Goal: Navigation & Orientation: Find specific page/section

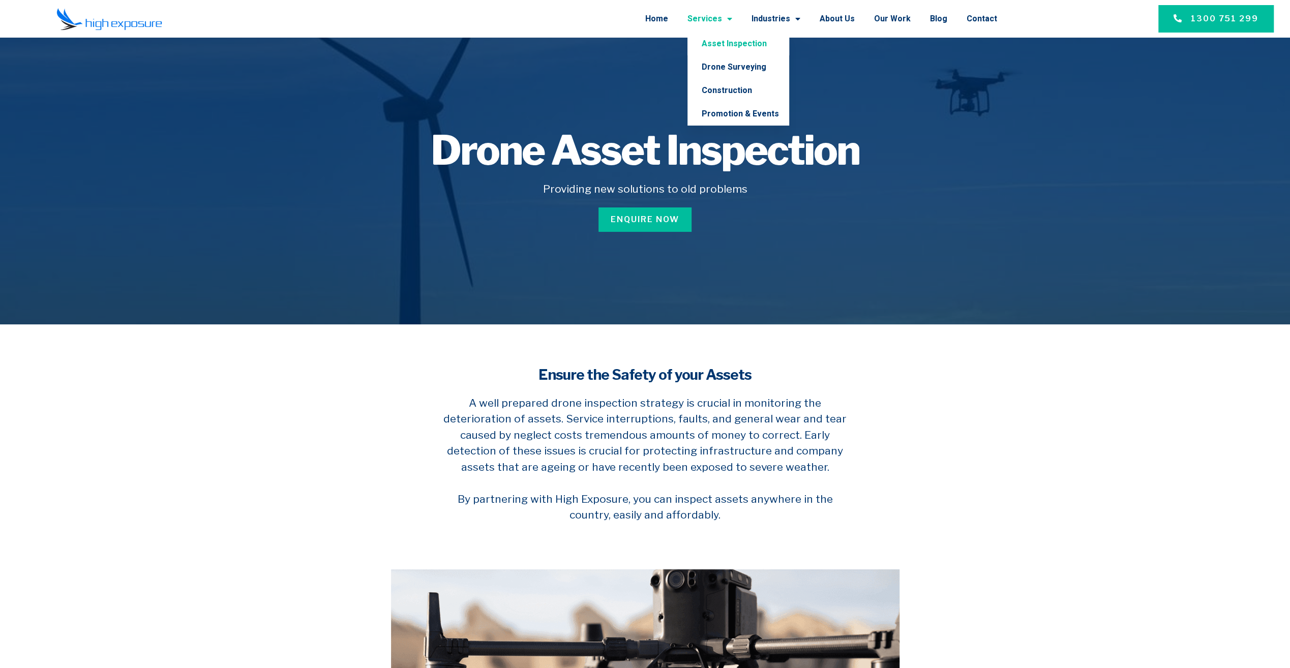
click at [723, 19] on link "Services" at bounding box center [710, 19] width 45 height 26
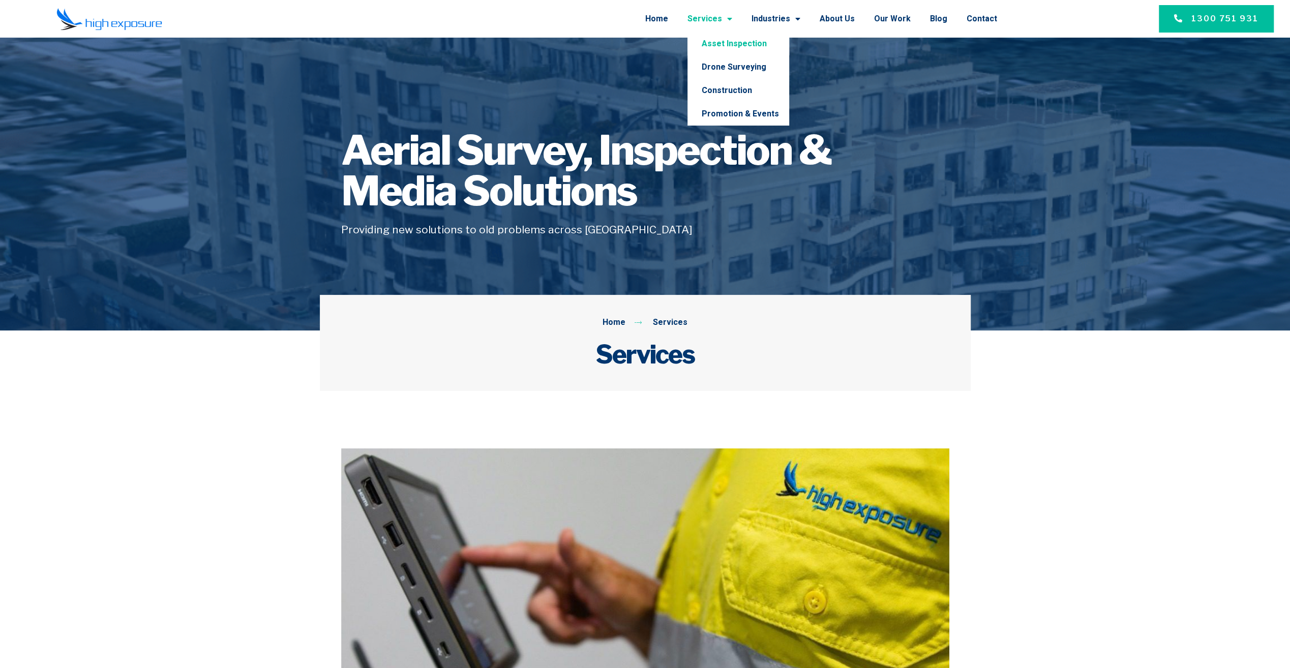
click at [733, 46] on link "Asset Inspection" at bounding box center [739, 43] width 102 height 23
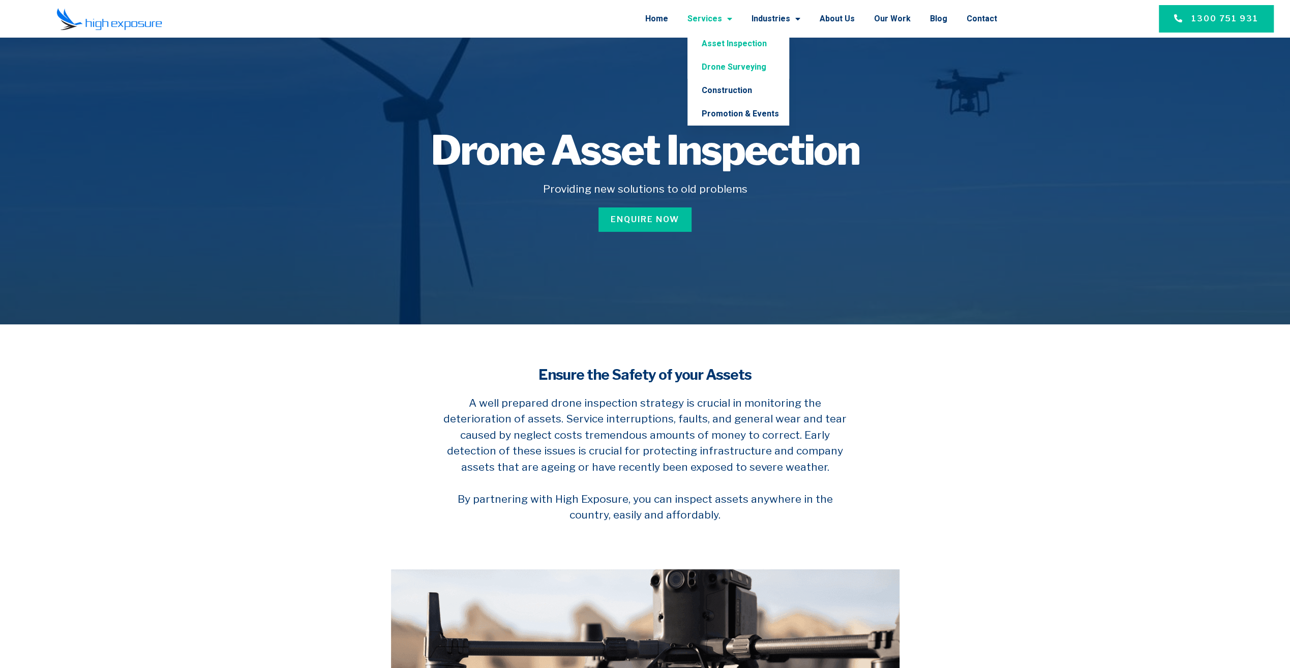
click at [734, 62] on link "Drone Surveying" at bounding box center [739, 66] width 102 height 23
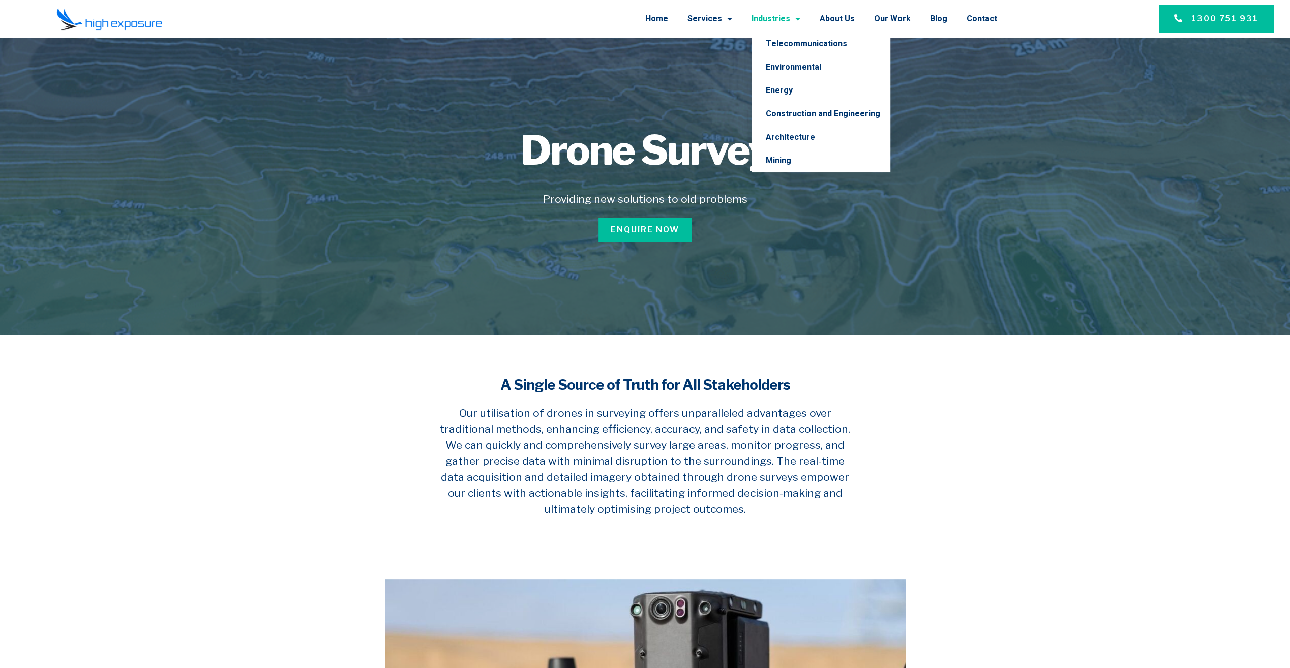
click at [788, 19] on link "Industries" at bounding box center [776, 19] width 49 height 26
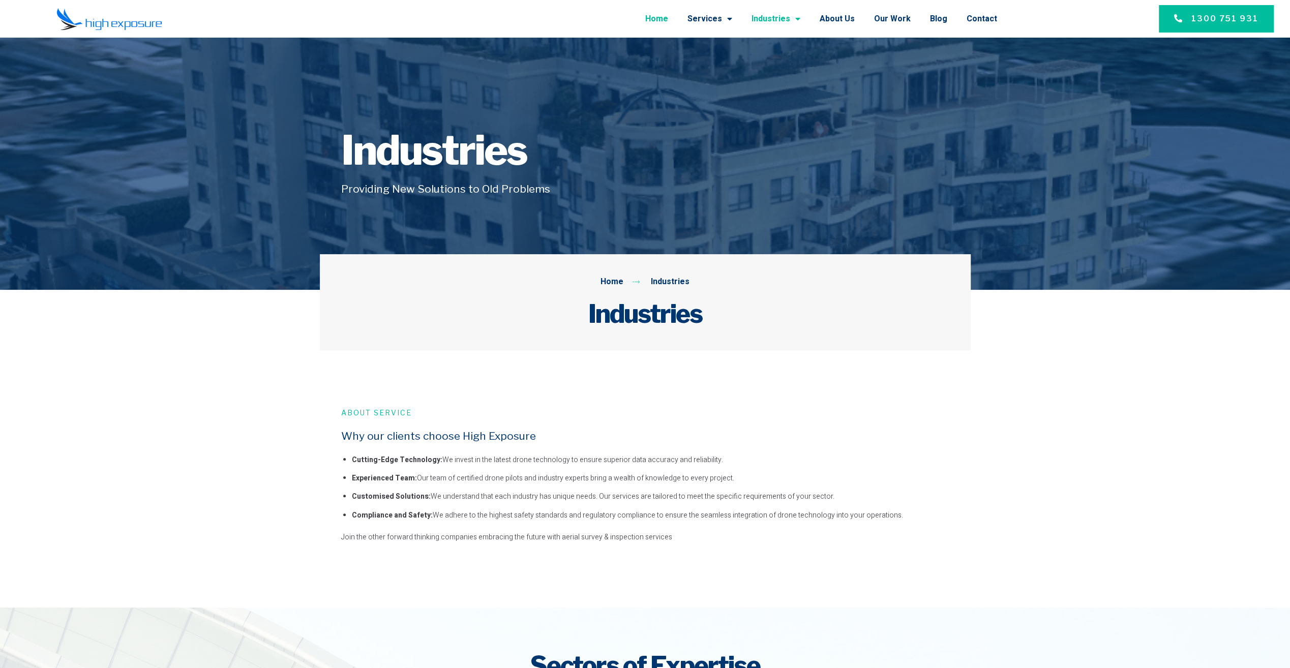
click at [668, 17] on link "Home" at bounding box center [656, 19] width 23 height 26
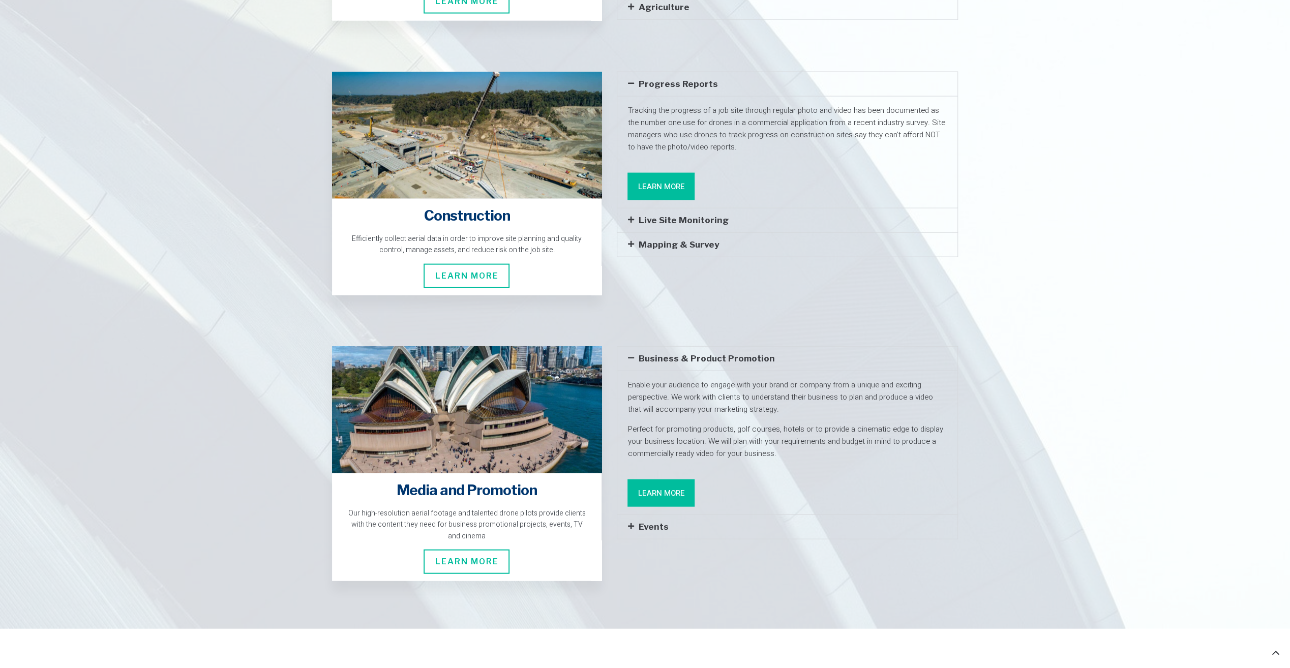
scroll to position [2136, 0]
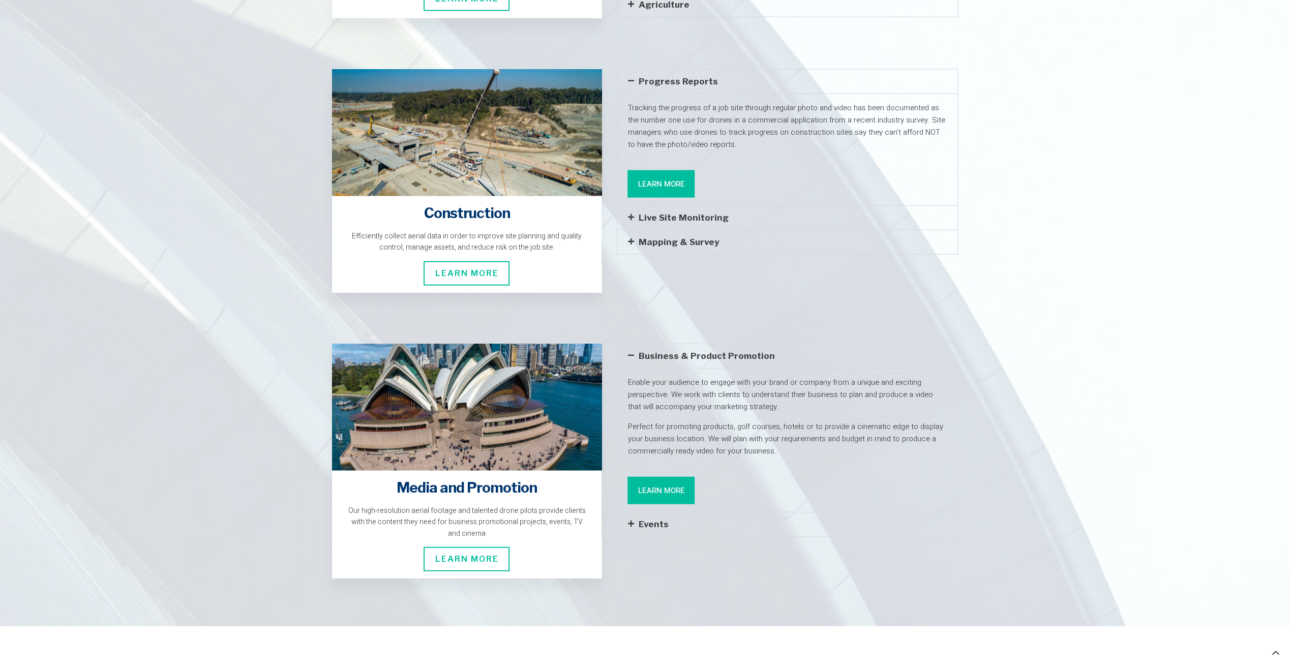
click at [630, 238] on icon at bounding box center [631, 241] width 6 height 7
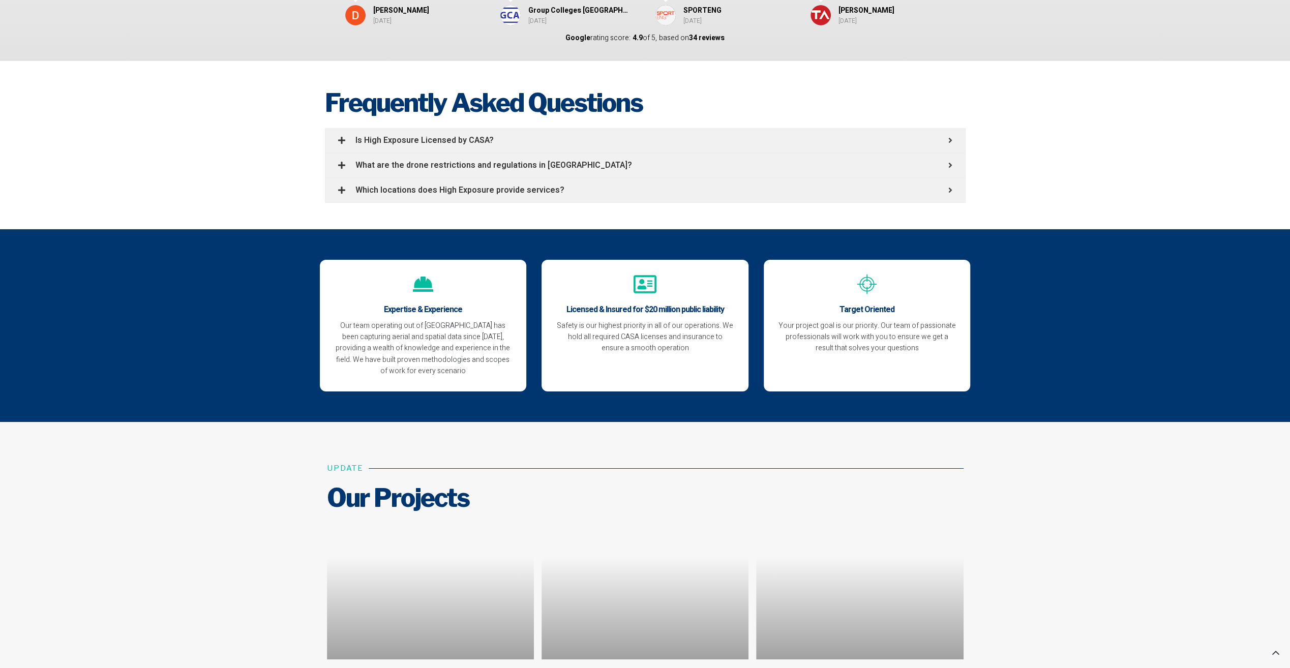
scroll to position [3459, 0]
